Goal: Check status: Check status

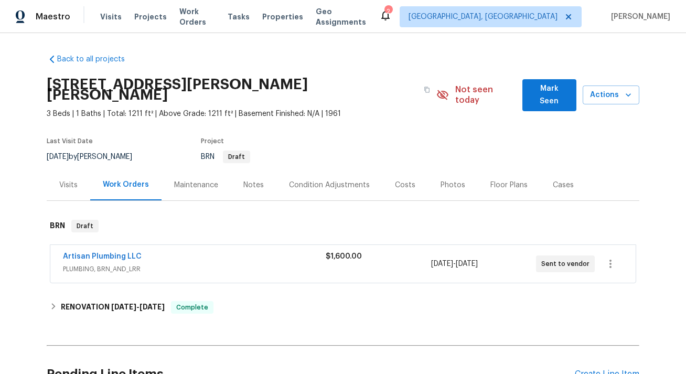
click at [129, 251] on span "Artisan Plumbing LLC" at bounding box center [102, 256] width 79 height 10
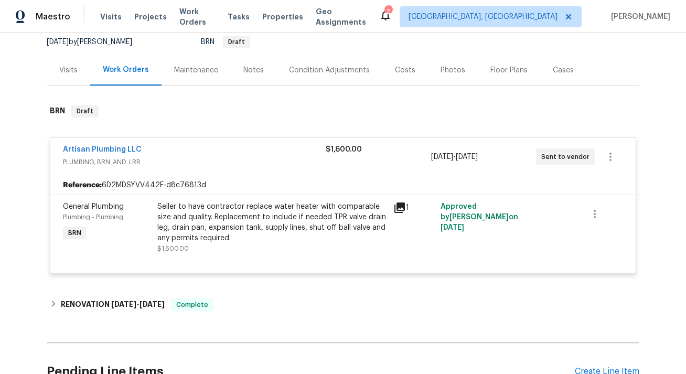
scroll to position [118, 0]
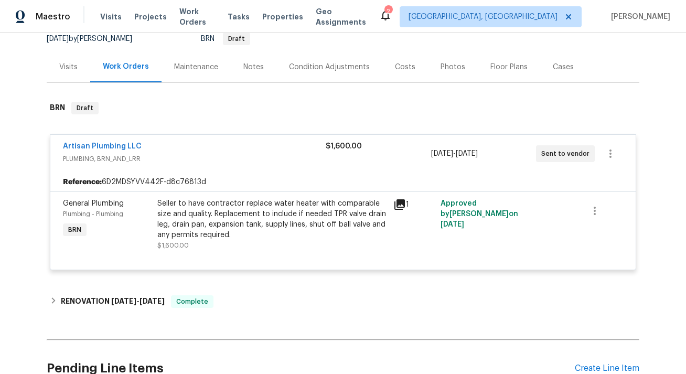
click at [397, 199] on icon at bounding box center [399, 204] width 10 height 10
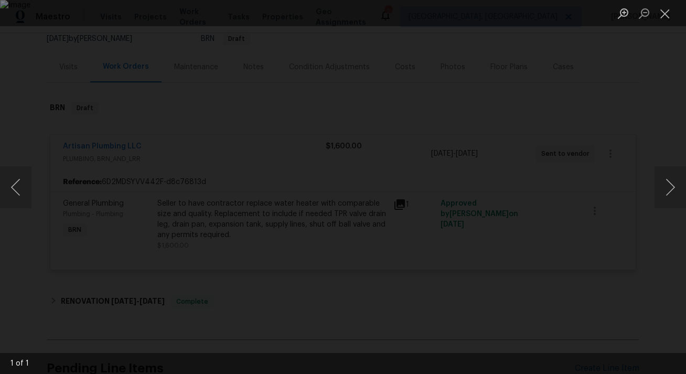
click at [519, 199] on div "Lightbox" at bounding box center [343, 187] width 686 height 374
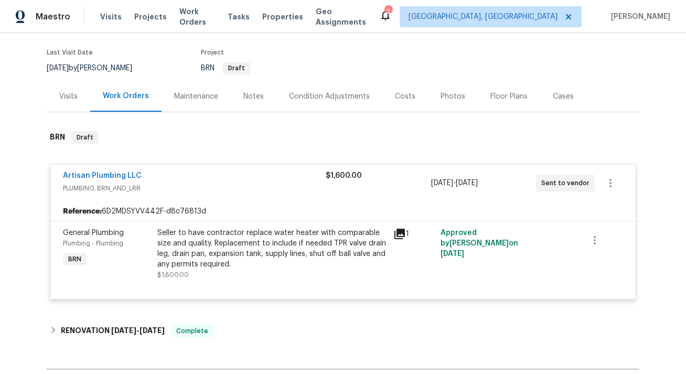
scroll to position [83, 0]
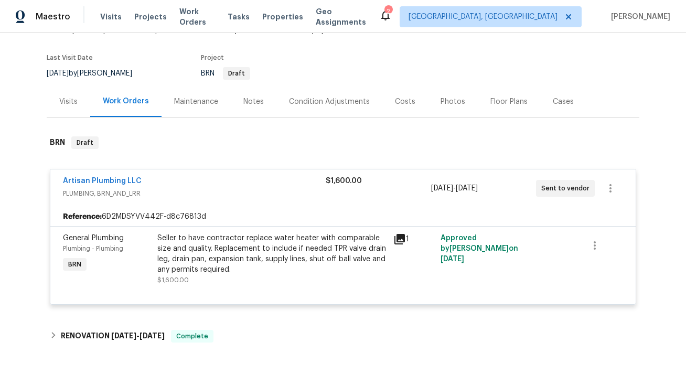
click at [184, 97] on div "Maintenance" at bounding box center [196, 102] width 44 height 10
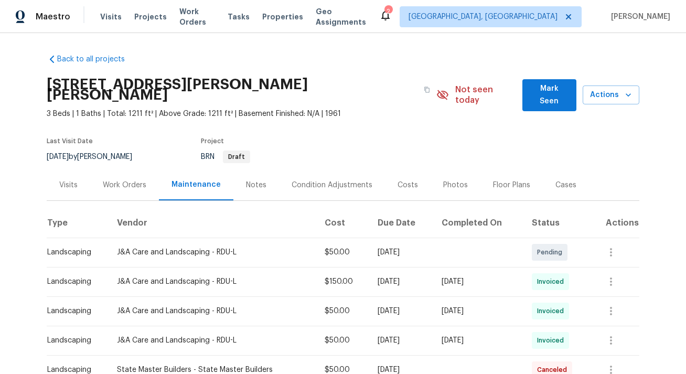
click at [112, 180] on div "Work Orders" at bounding box center [125, 185] width 44 height 10
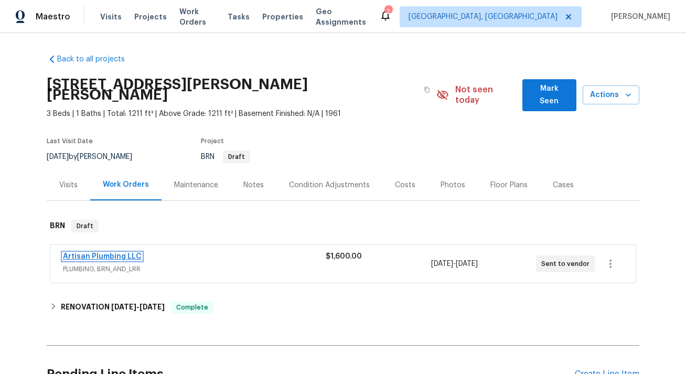
click at [91, 253] on link "Artisan Plumbing LLC" at bounding box center [102, 256] width 79 height 7
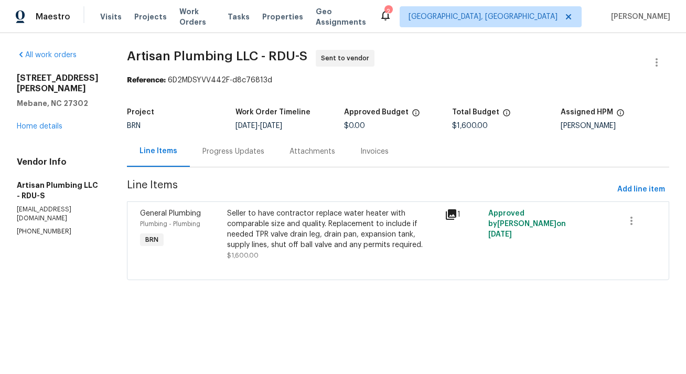
click at [260, 151] on div "Progress Updates" at bounding box center [233, 151] width 62 height 10
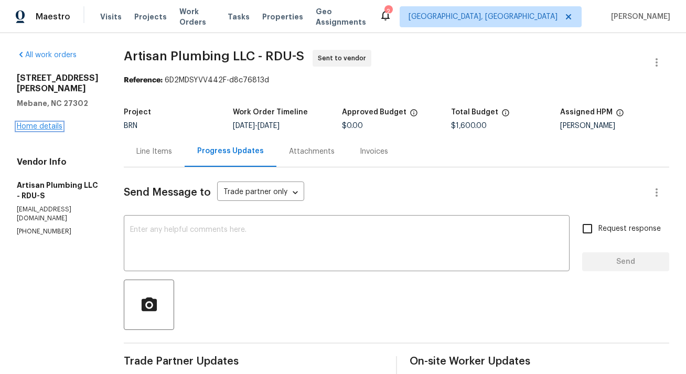
click at [42, 123] on link "Home details" at bounding box center [40, 126] width 46 height 7
